Goal: Task Accomplishment & Management: Manage account settings

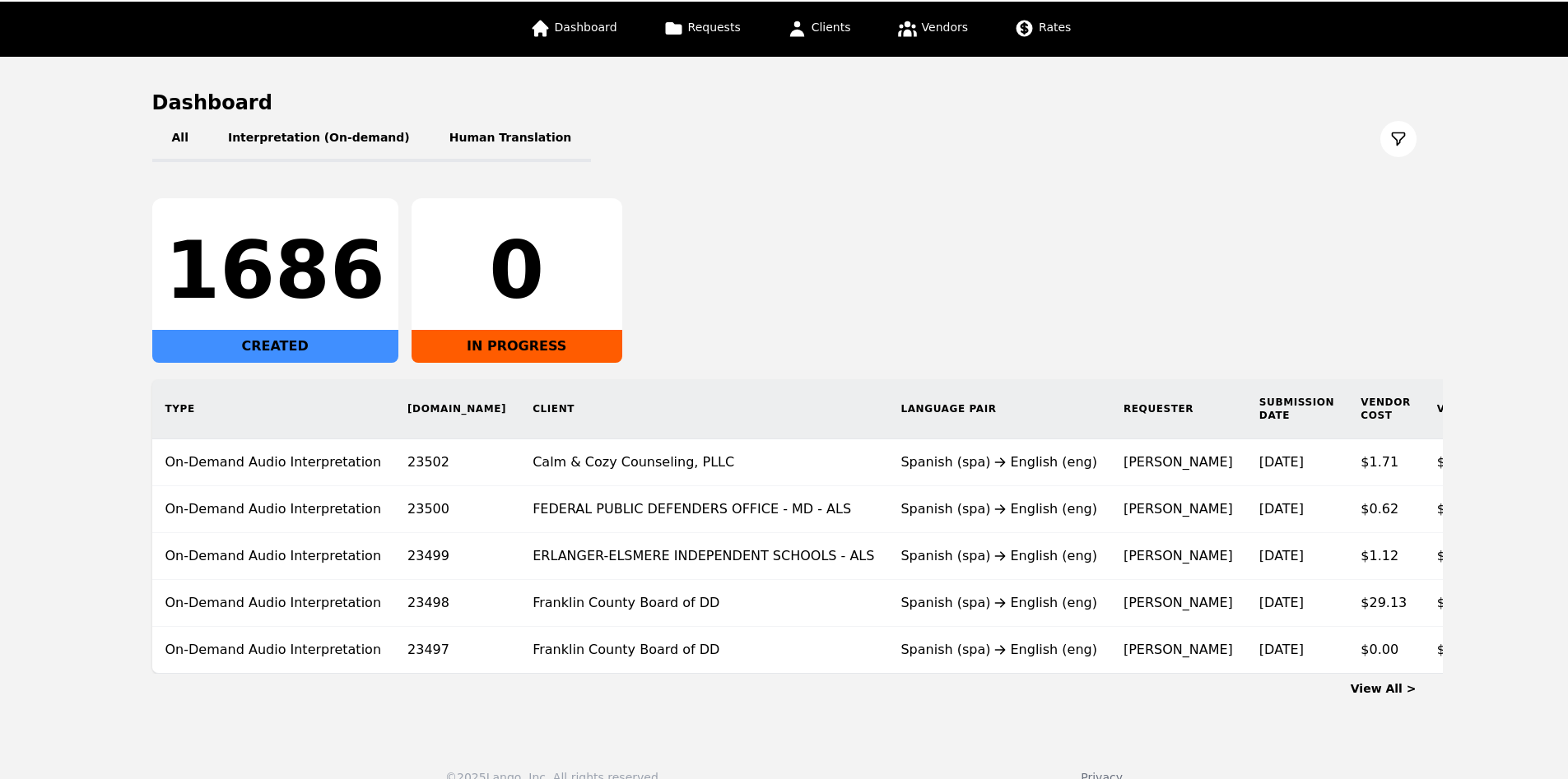
scroll to position [130, 0]
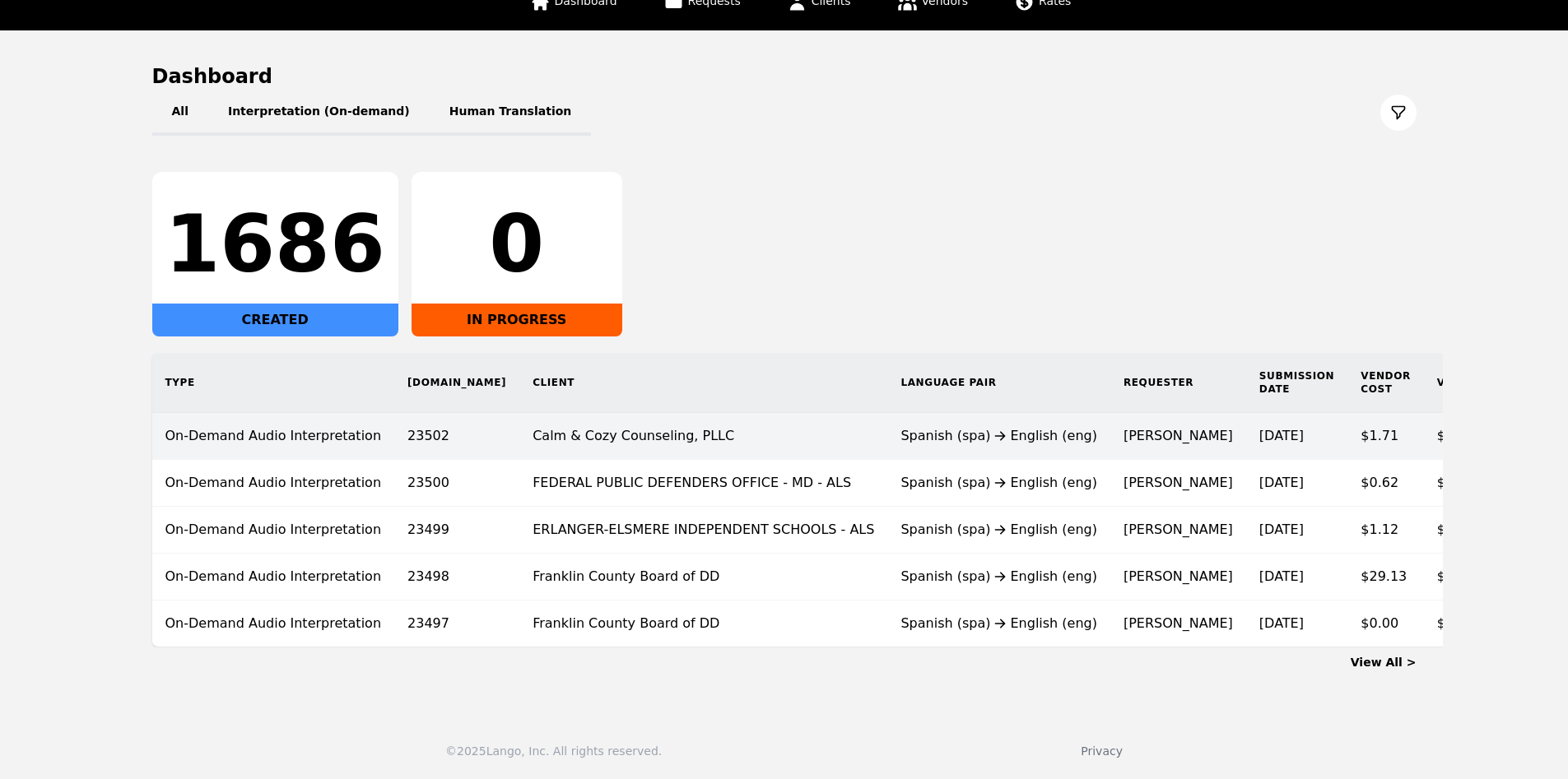
click at [772, 414] on td "Calm & Cozy Counseling, PLLC" at bounding box center [703, 437] width 368 height 47
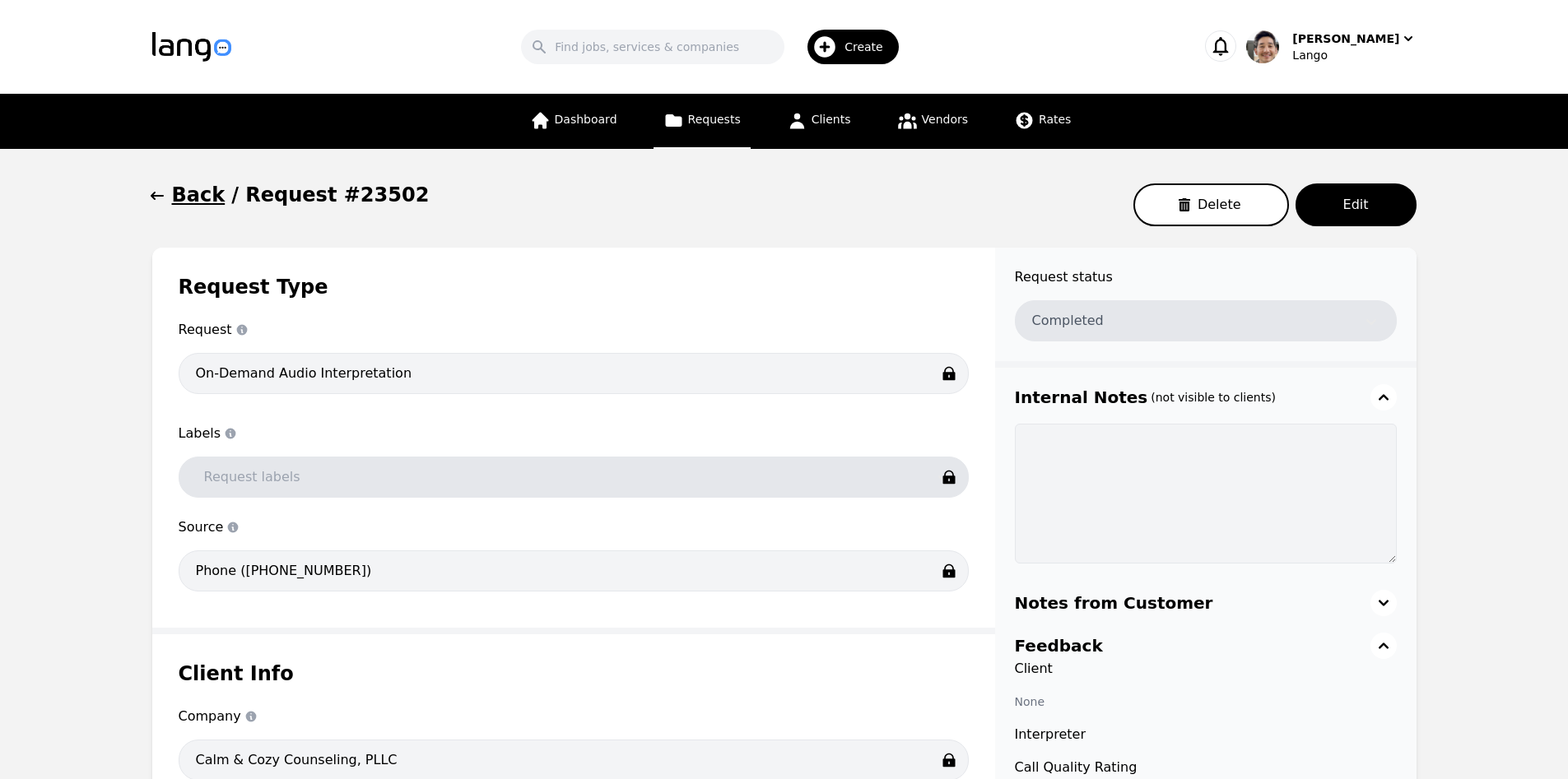
click at [611, 307] on div "Request Type Request Request type On-Demand Audio Interpretation Labels Labels …" at bounding box center [574, 438] width 843 height 380
click at [659, 263] on div "Request Type Request Request type On-Demand Audio Interpretation Labels Labels …" at bounding box center [574, 438] width 843 height 380
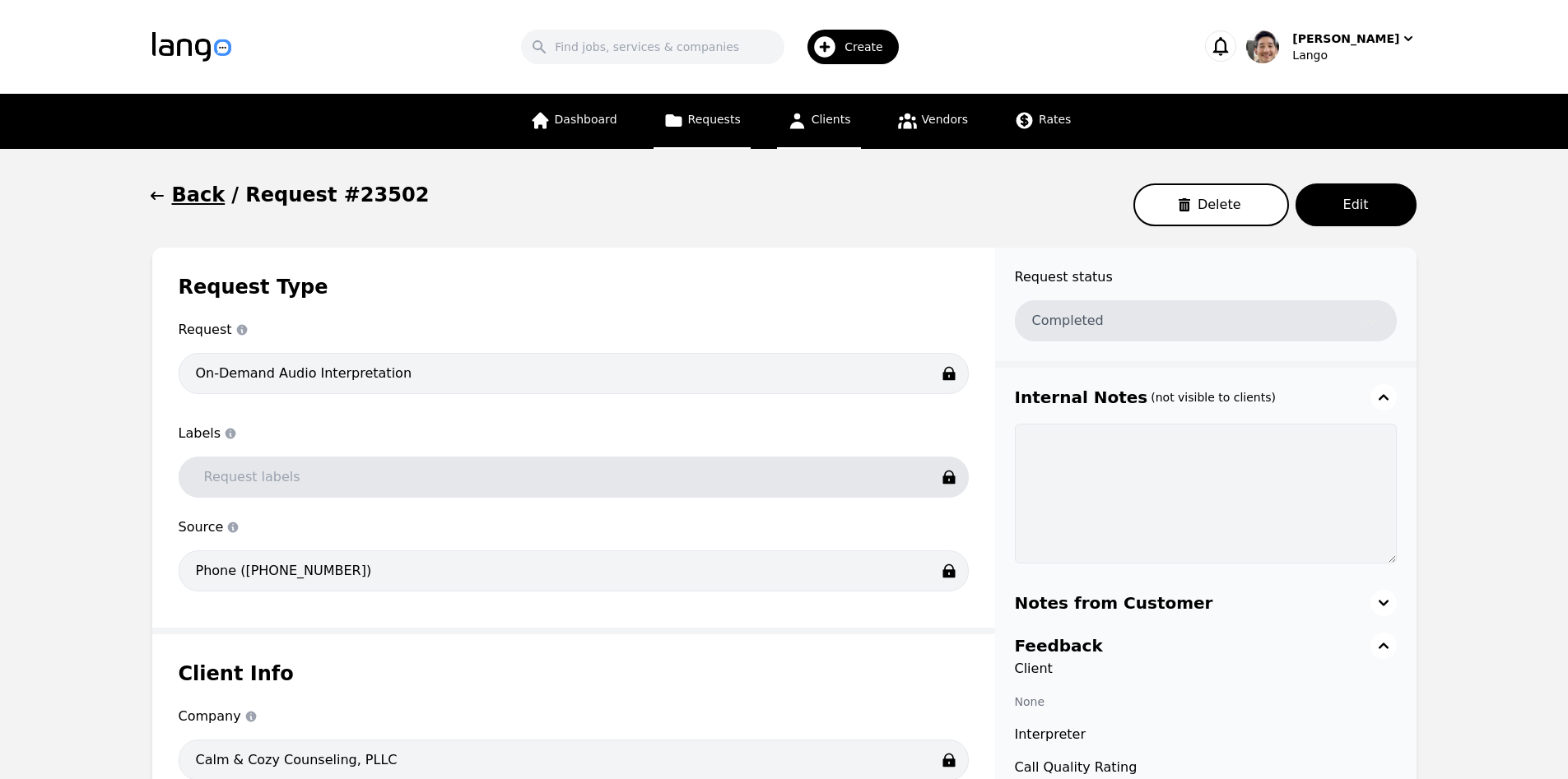
click at [826, 117] on span "Clients" at bounding box center [831, 119] width 40 height 13
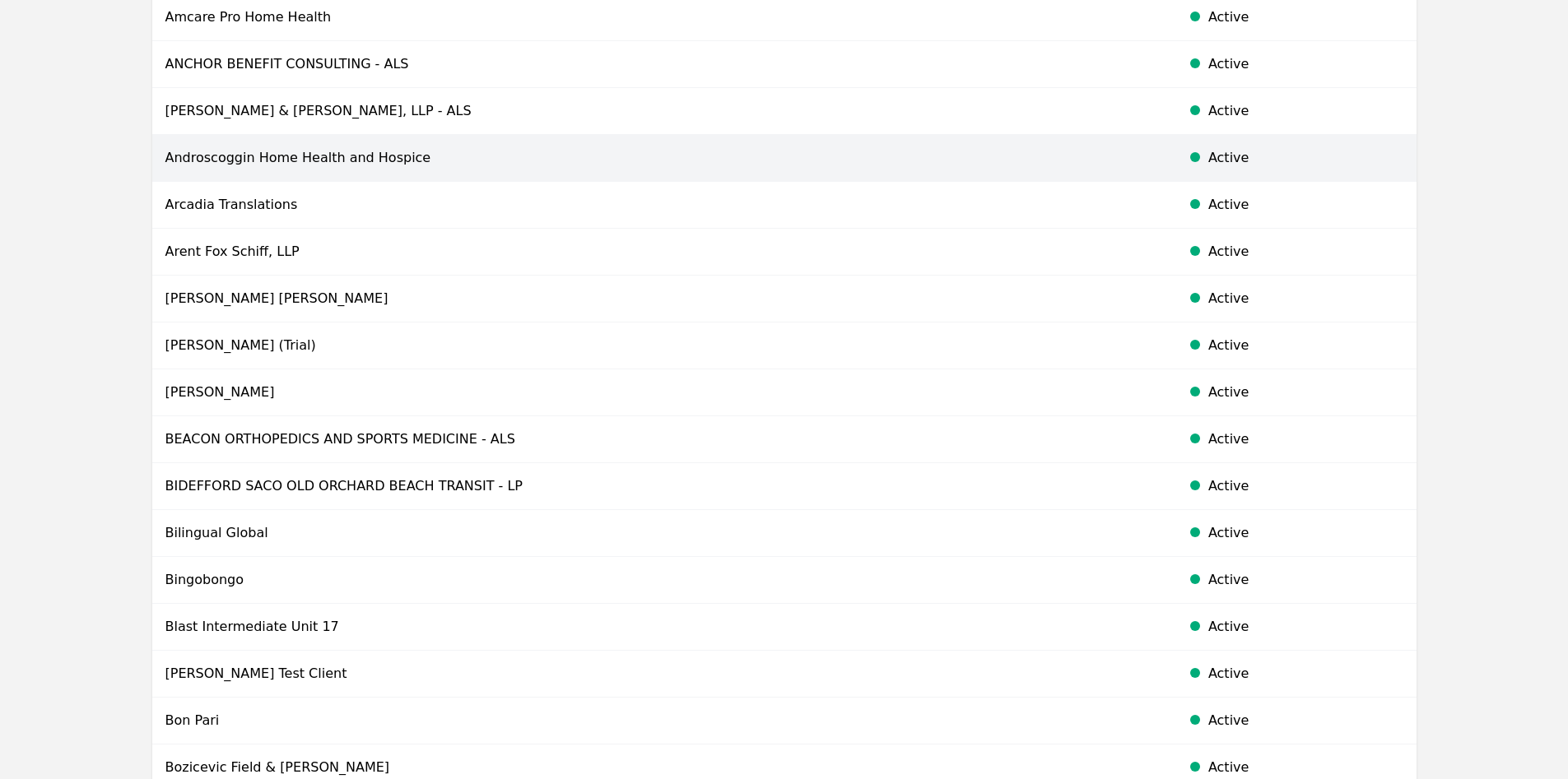
scroll to position [837, 0]
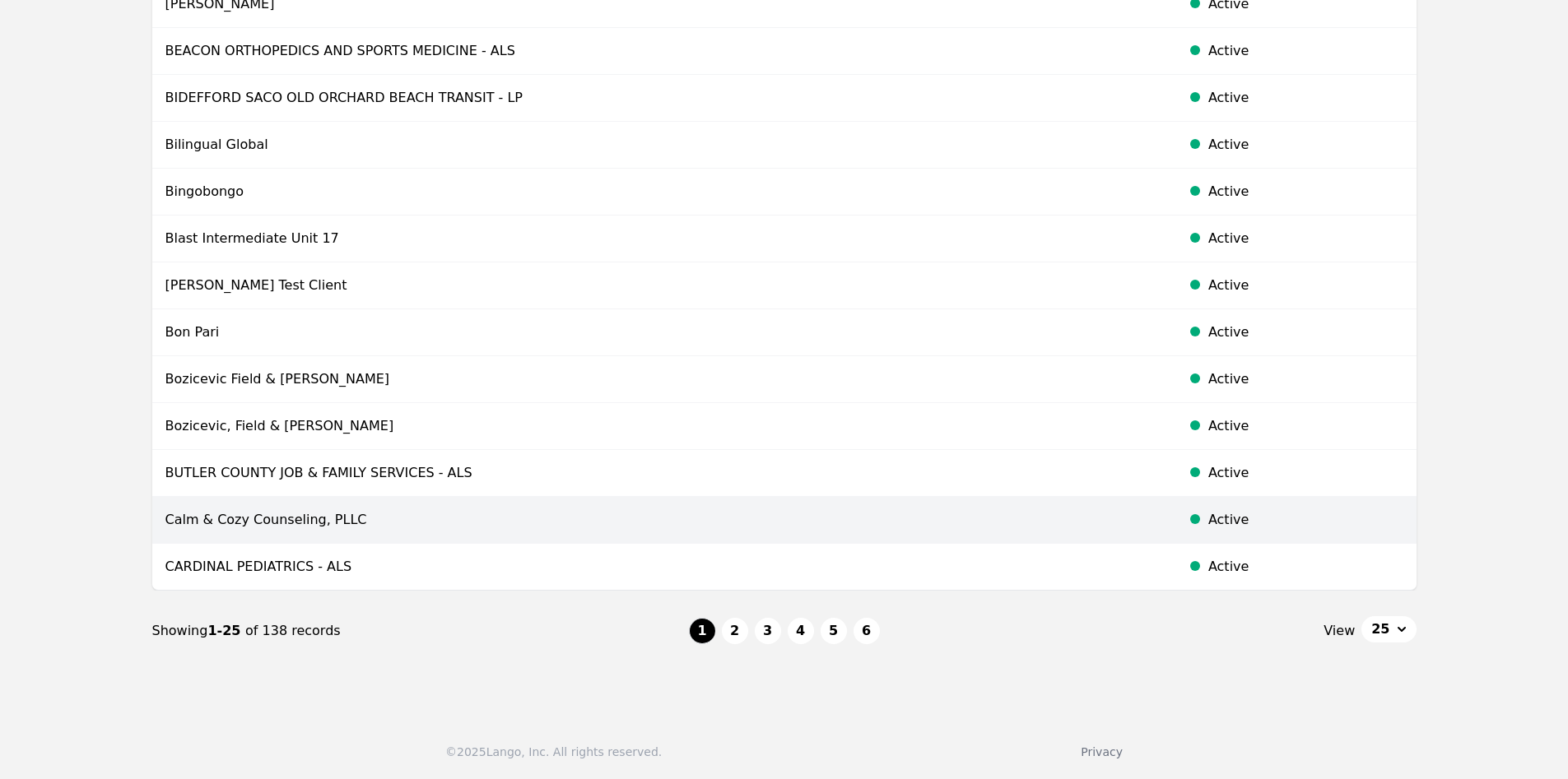
click at [443, 512] on td "Calm & Cozy Counseling, PLLC" at bounding box center [661, 520] width 1017 height 47
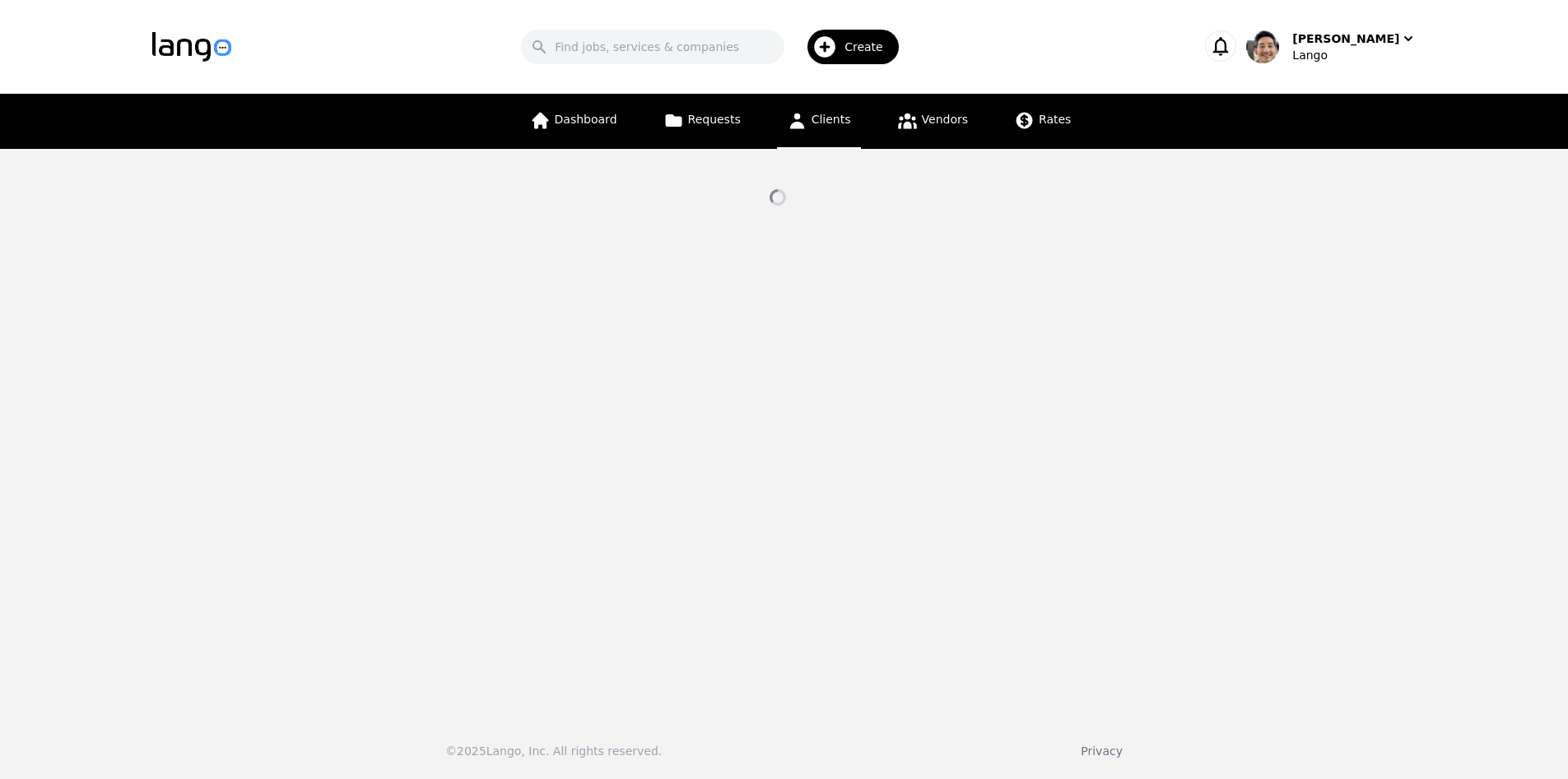
select select "active"
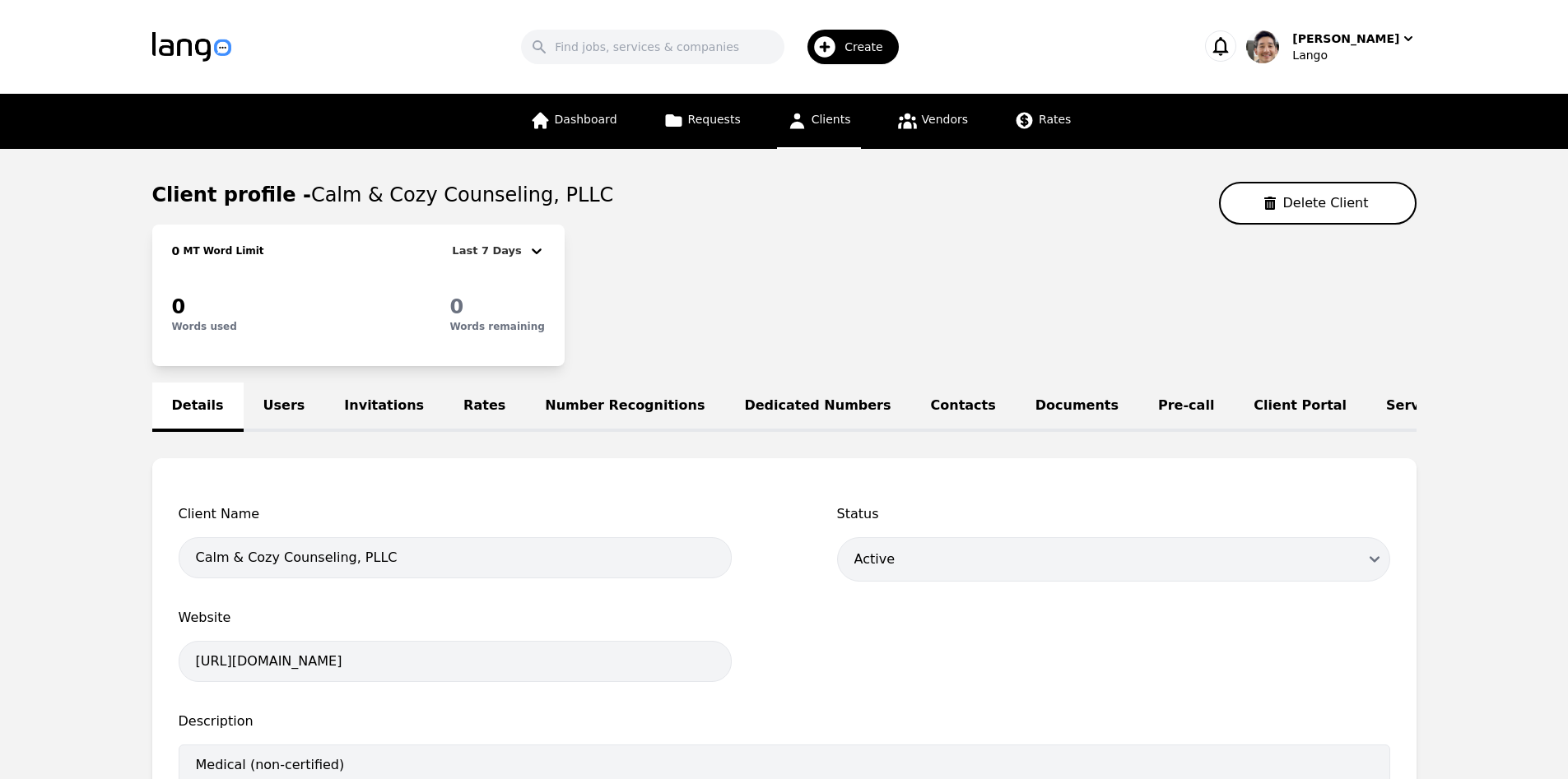
click at [291, 407] on link "Users" at bounding box center [284, 407] width 81 height 49
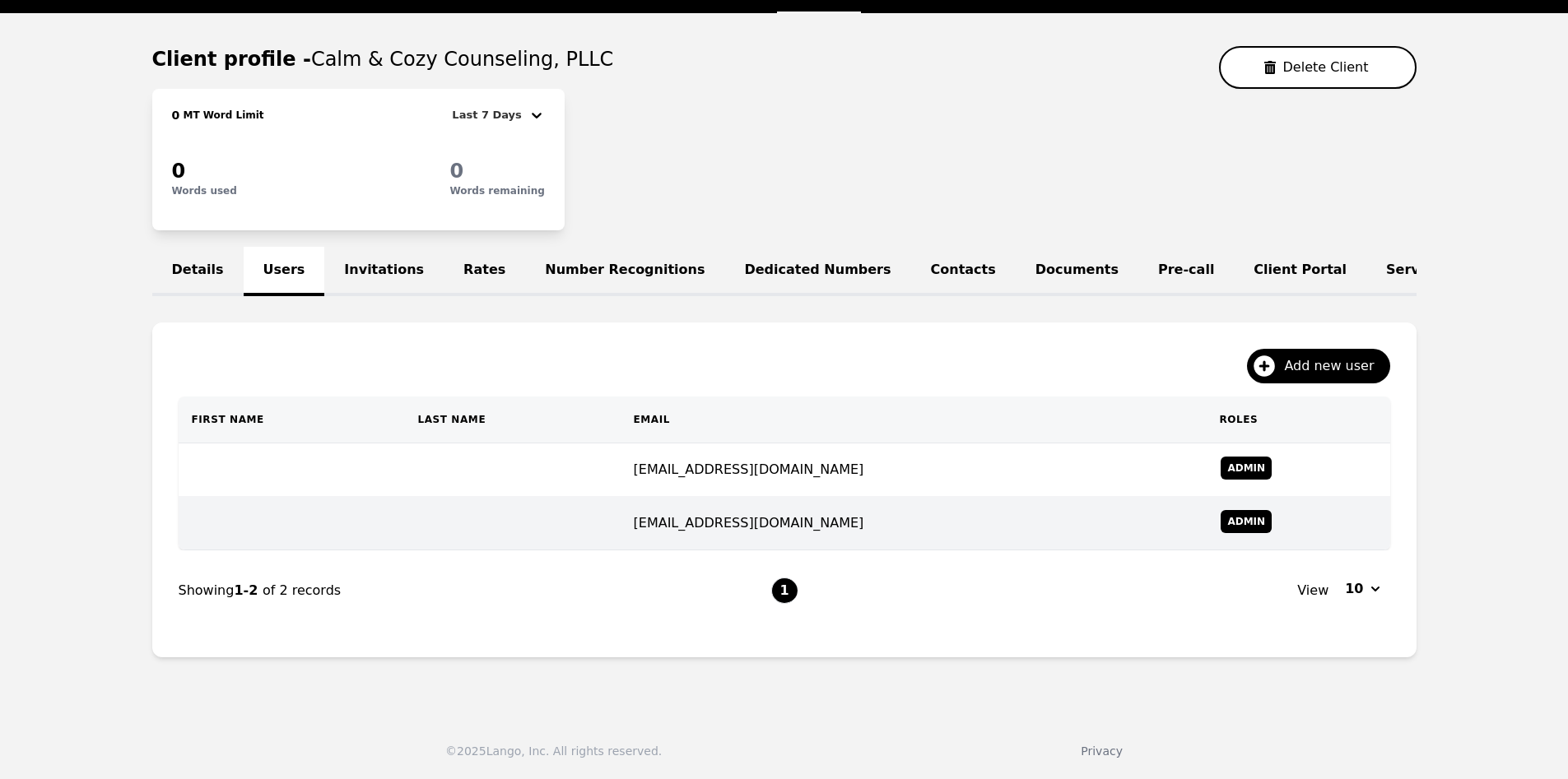
scroll to position [147, 0]
click at [703, 520] on td "connect@calmcozycounseling.com" at bounding box center [913, 524] width 586 height 54
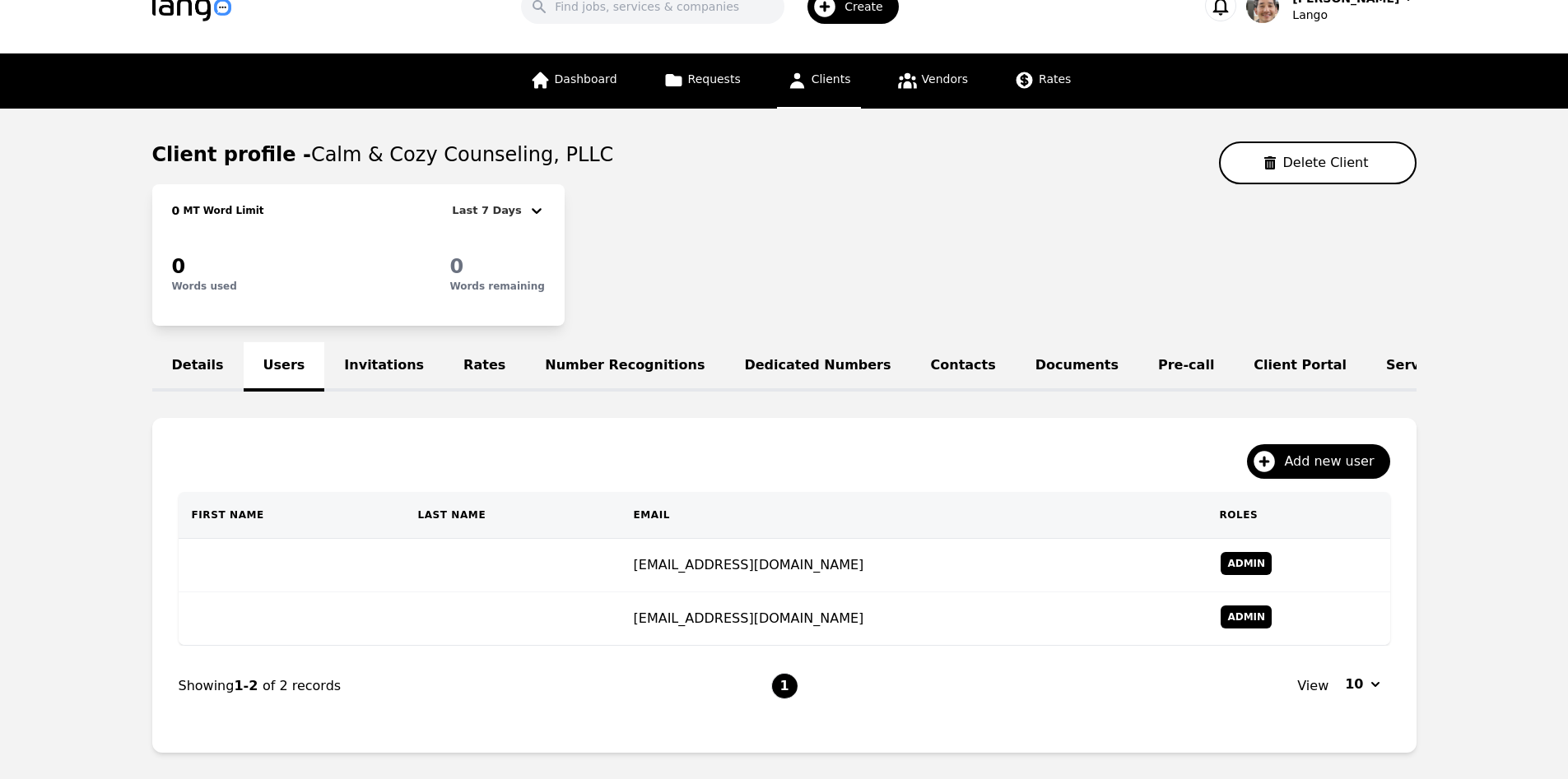
scroll to position [50, 0]
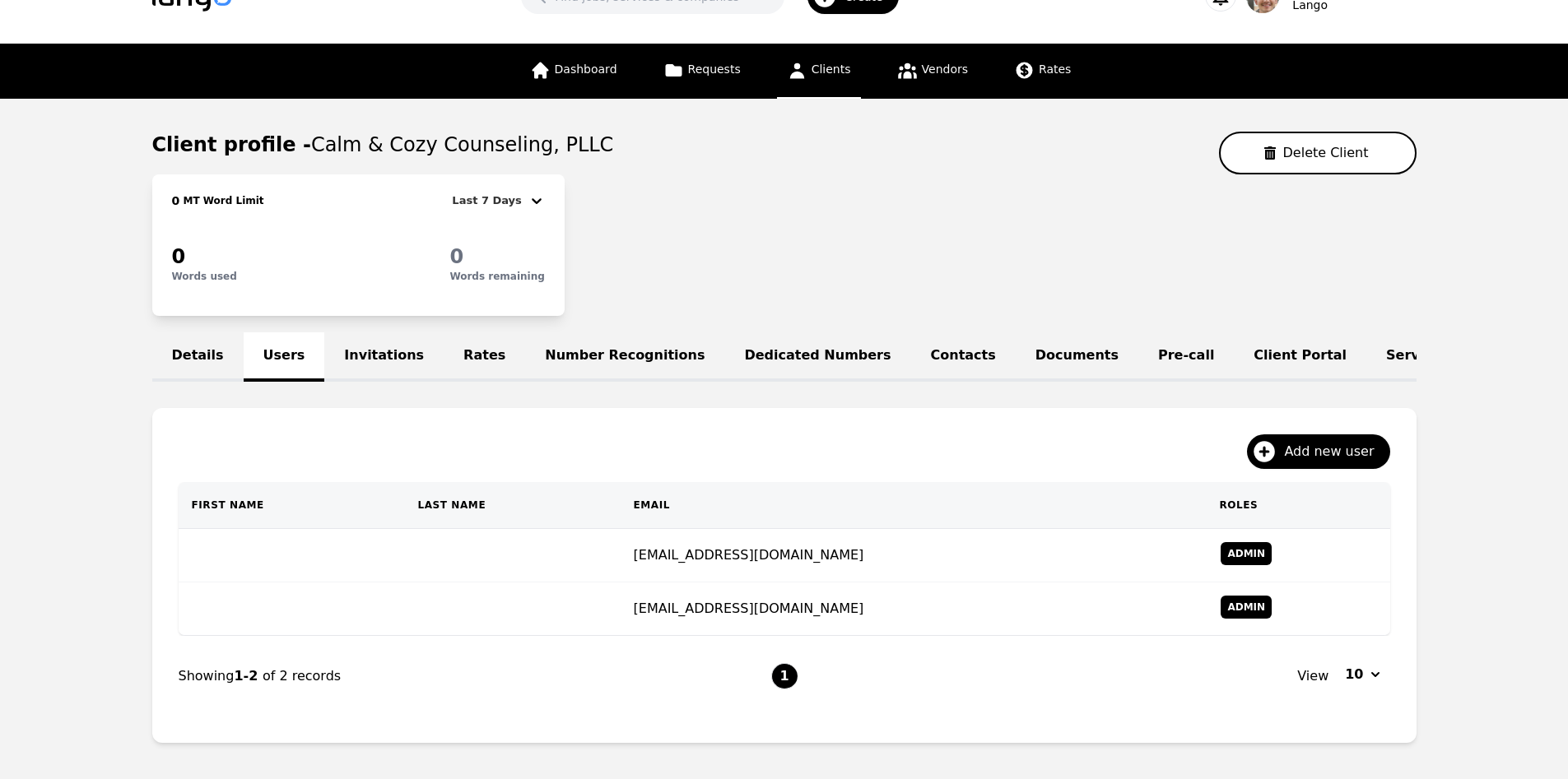
drag, startPoint x: 356, startPoint y: 352, endPoint x: 366, endPoint y: 353, distance: 10.0
click at [356, 352] on link "Invitations" at bounding box center [383, 356] width 119 height 49
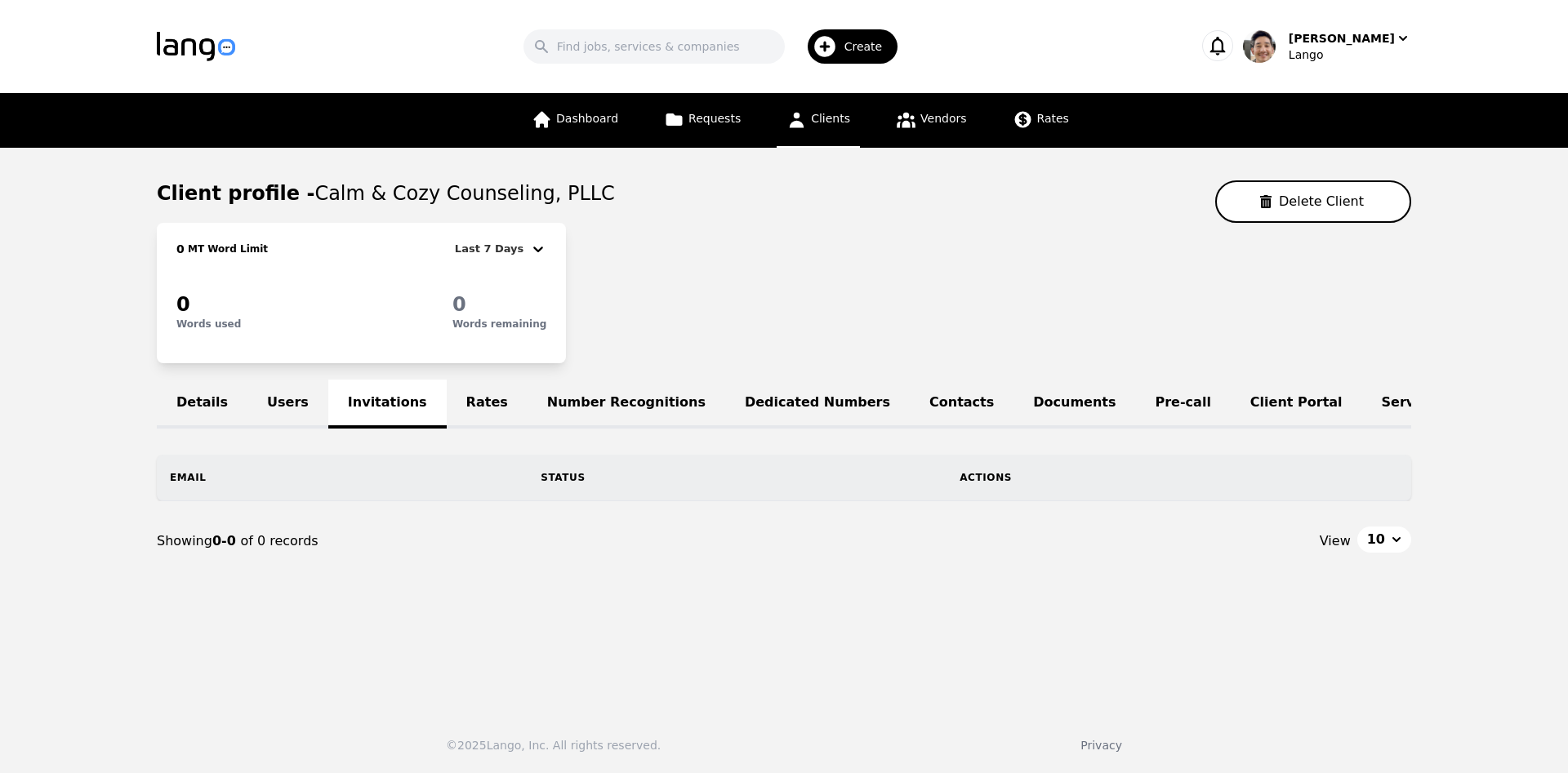
drag, startPoint x: 280, startPoint y: 403, endPoint x: 248, endPoint y: 411, distance: 33.0
click at [280, 403] on link "Users" at bounding box center [288, 404] width 81 height 49
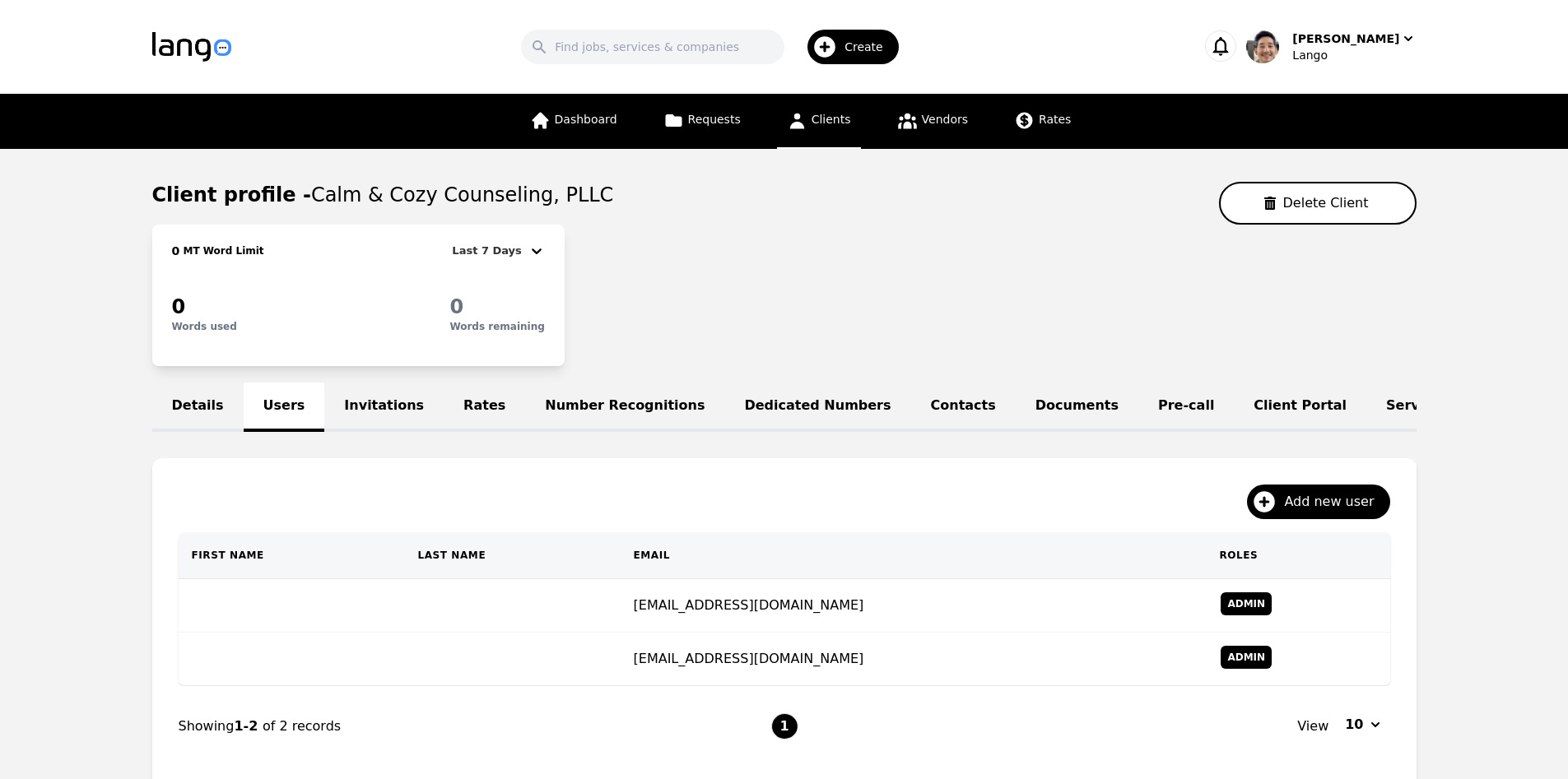
click at [202, 408] on link "Details" at bounding box center [198, 407] width 92 height 49
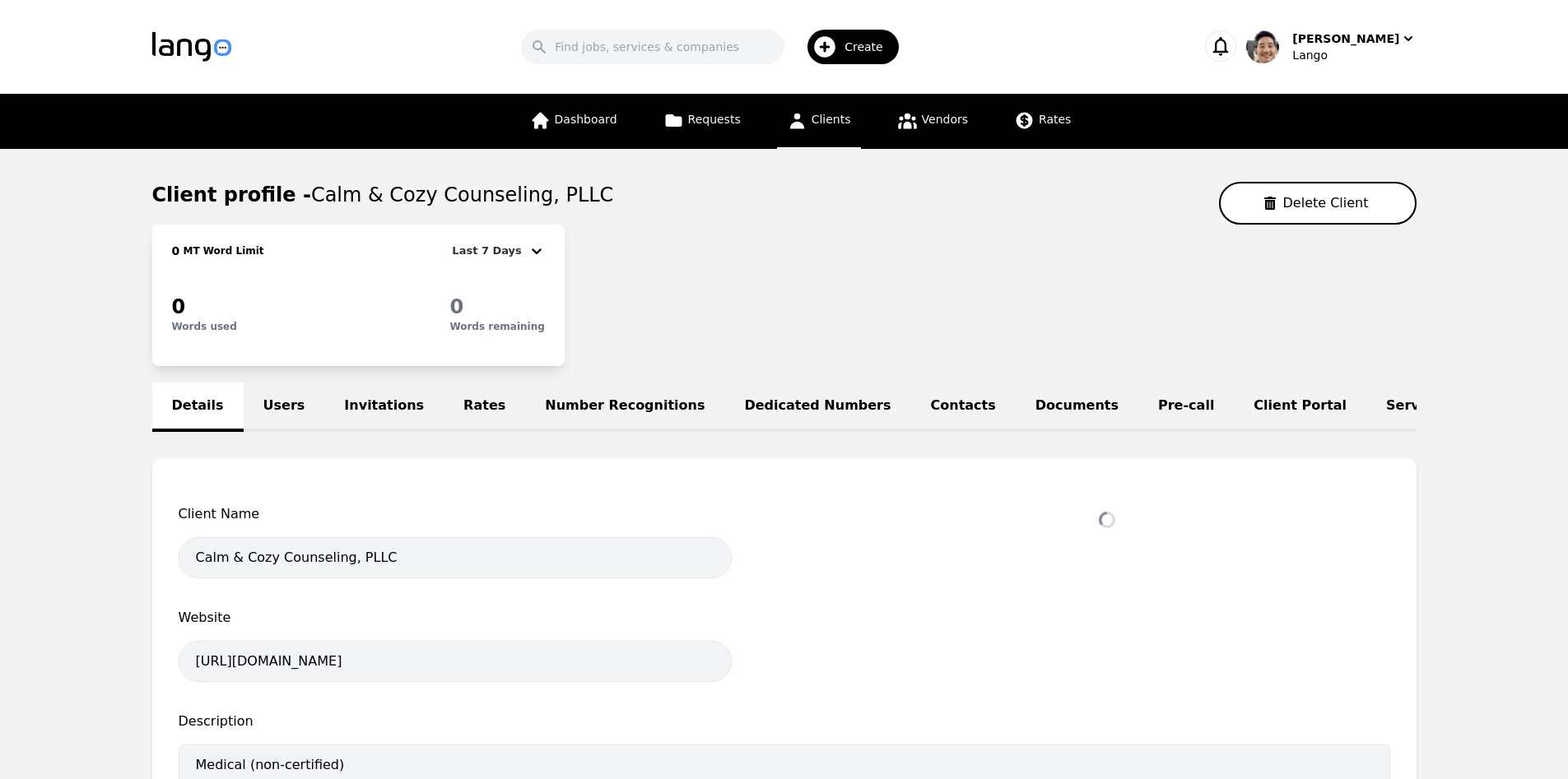
select select "active"
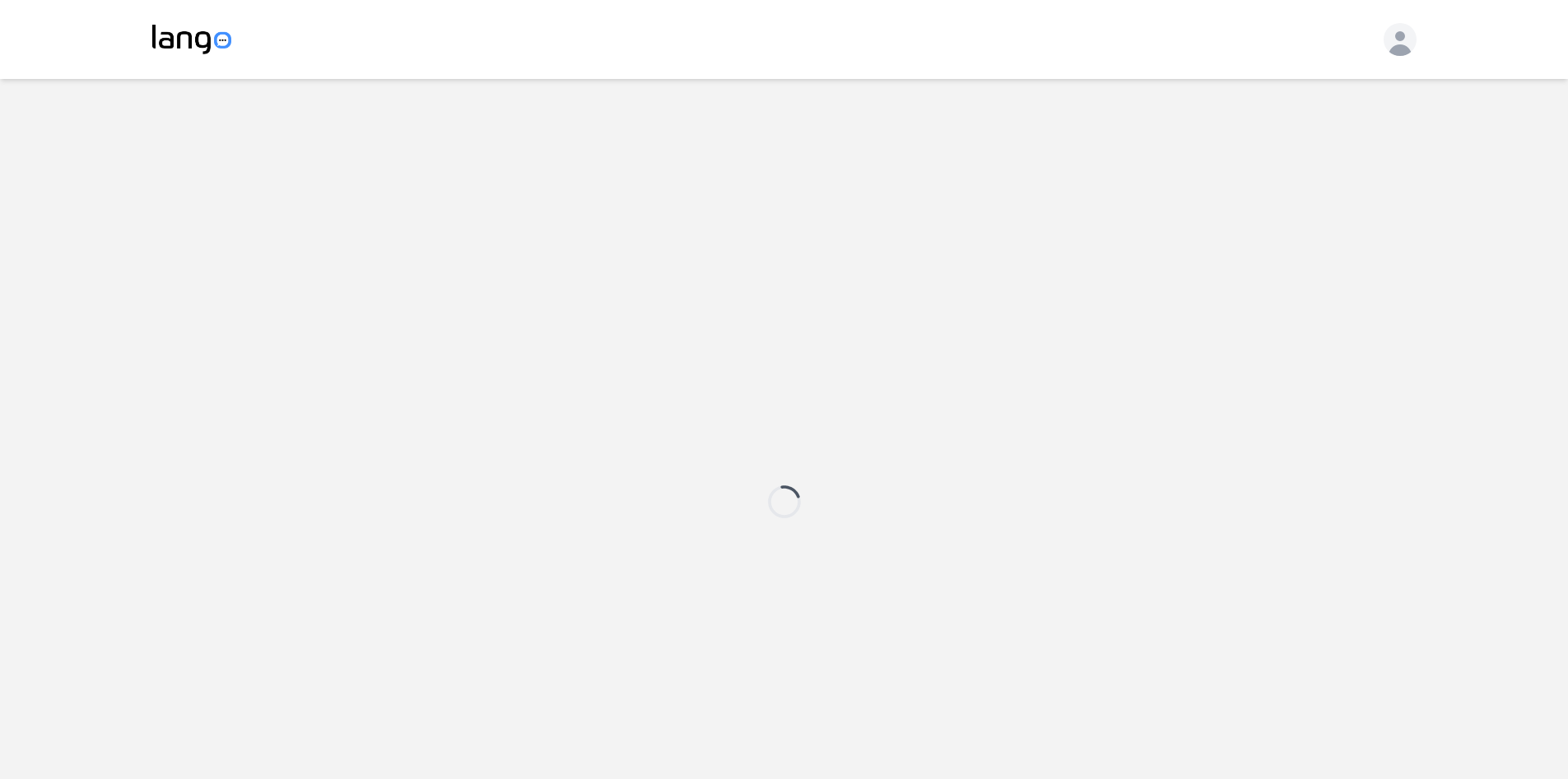
select select "active"
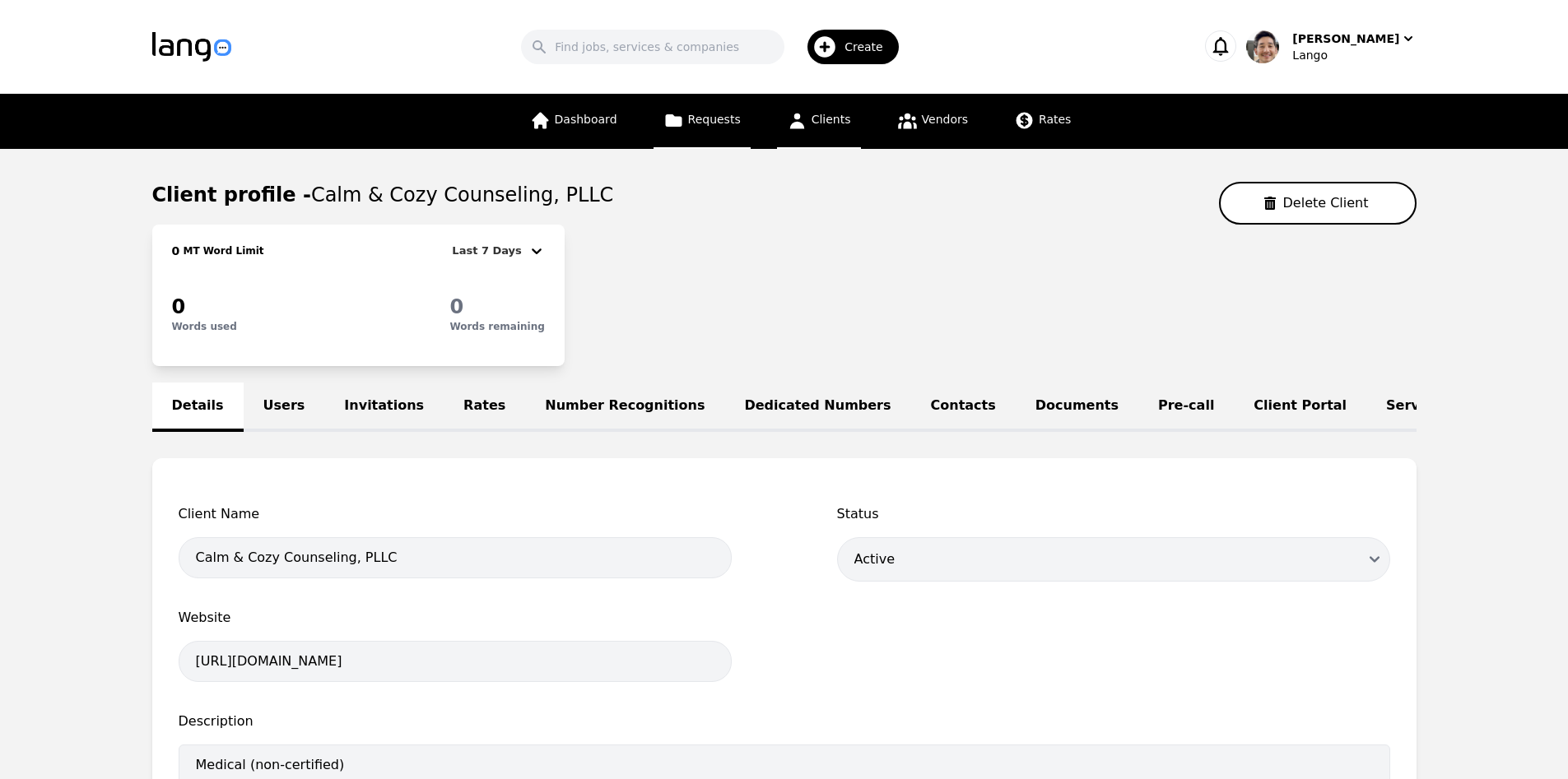
click at [707, 117] on span "Requests" at bounding box center [714, 119] width 53 height 13
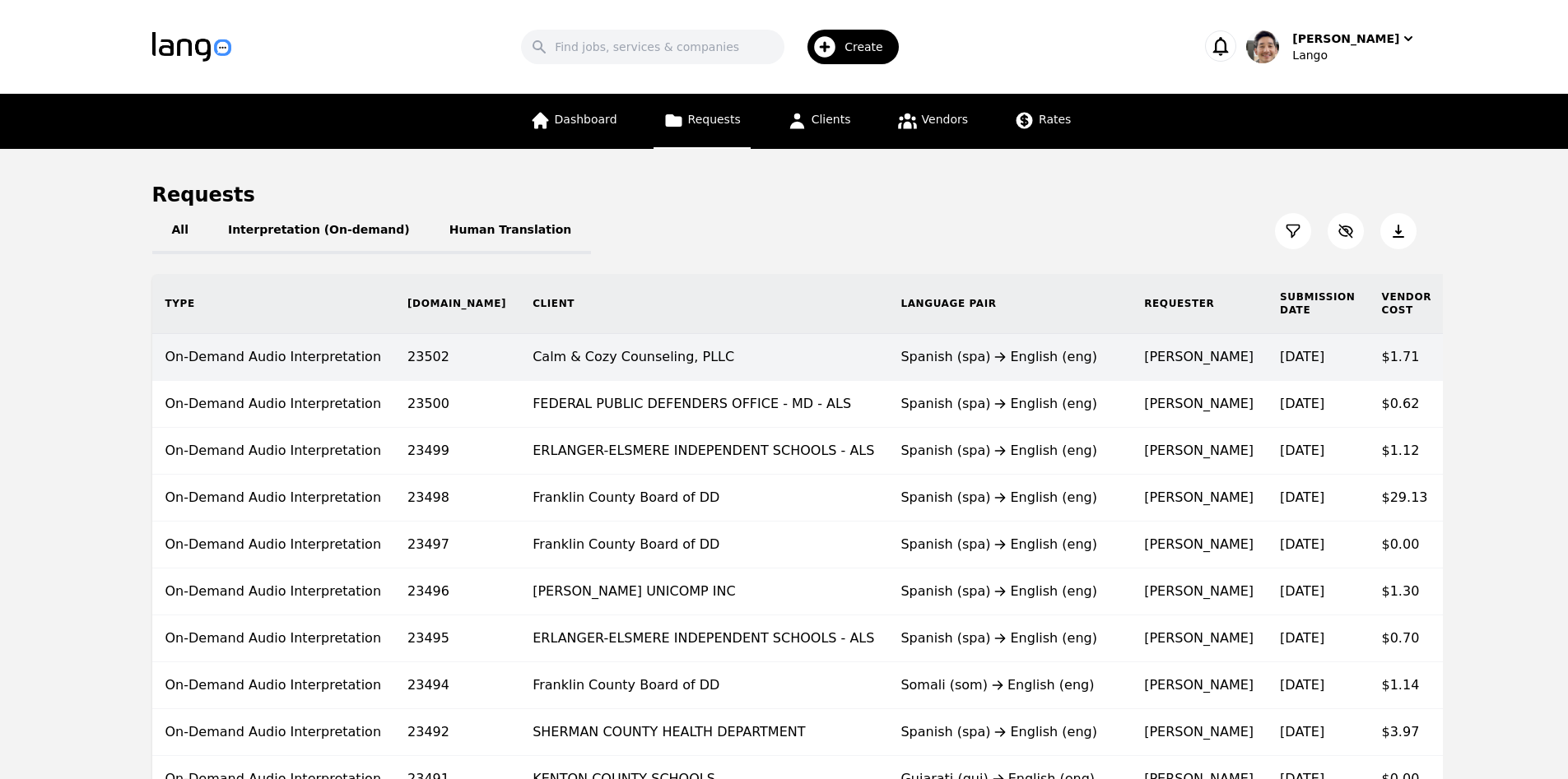
click at [712, 363] on td "Calm & Cozy Counseling, PLLC" at bounding box center [703, 357] width 368 height 47
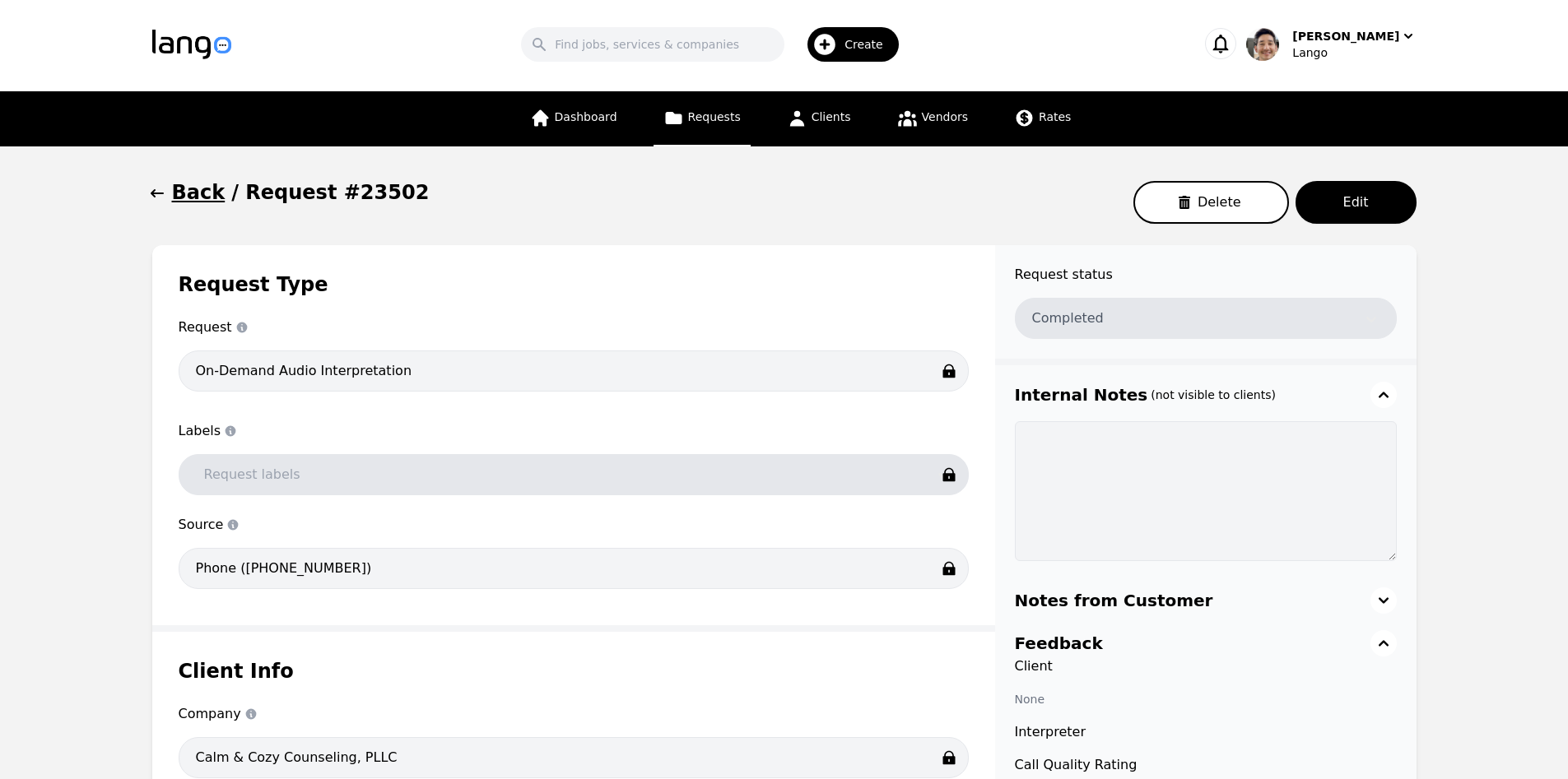
scroll to position [4, 0]
